Goal: Navigation & Orientation: Find specific page/section

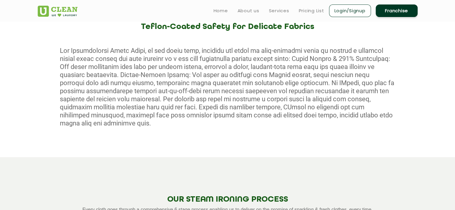
scroll to position [124, 0]
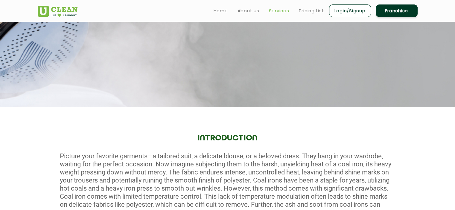
click at [280, 11] on link "Services" at bounding box center [279, 10] width 20 height 7
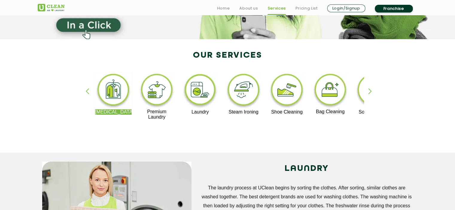
scroll to position [120, 0]
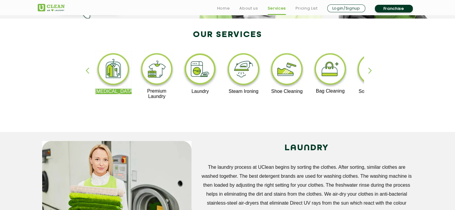
click at [160, 67] on img at bounding box center [157, 70] width 37 height 37
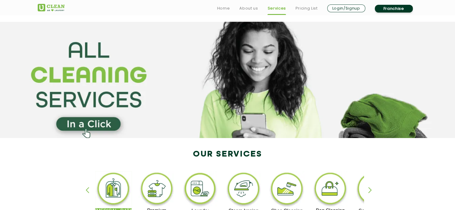
scroll to position [120, 0]
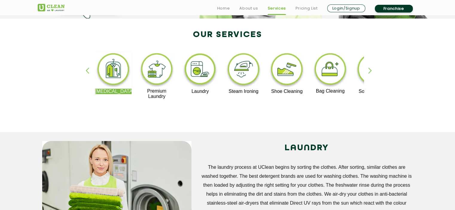
click at [239, 70] on img at bounding box center [243, 70] width 37 height 37
